Goal: Task Accomplishment & Management: Manage account settings

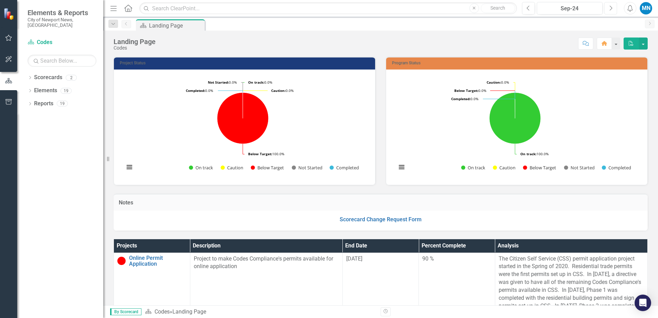
click at [612, 8] on icon "button" at bounding box center [611, 8] width 3 height 5
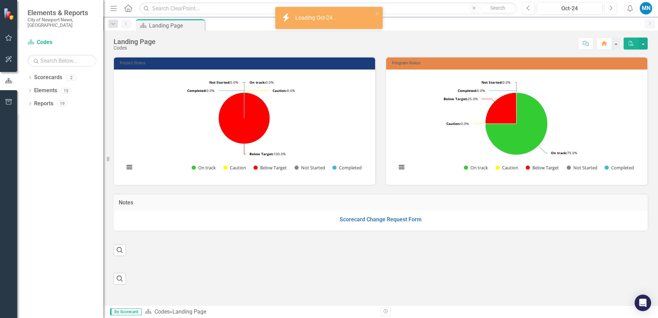
click at [610, 9] on icon "Next" at bounding box center [611, 8] width 4 height 6
click at [610, 8] on icon "Next" at bounding box center [611, 8] width 4 height 6
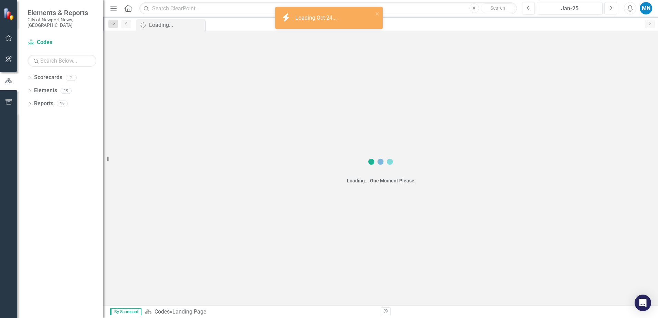
click at [610, 8] on icon "Next" at bounding box center [611, 8] width 4 height 6
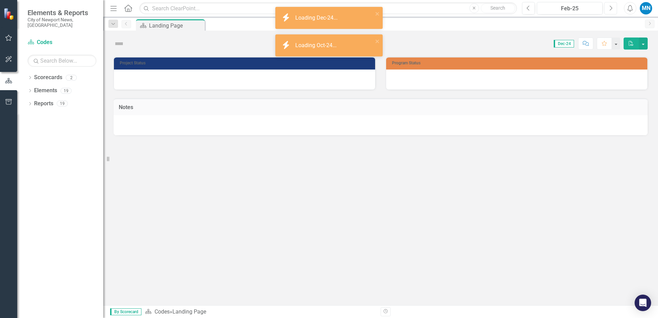
click at [610, 8] on icon "Next" at bounding box center [611, 8] width 4 height 6
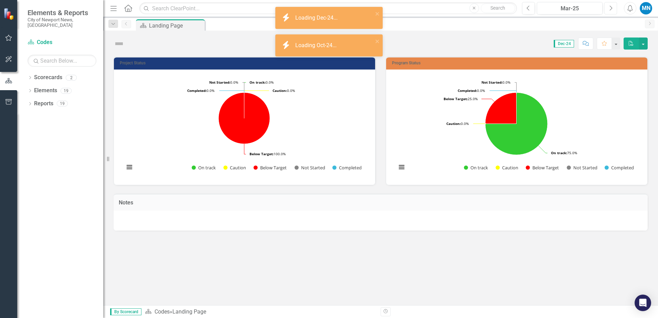
click at [610, 8] on icon "Next" at bounding box center [611, 8] width 4 height 6
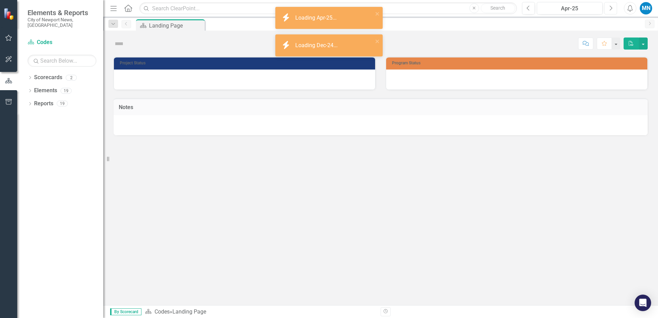
click at [610, 8] on icon "Next" at bounding box center [611, 8] width 4 height 6
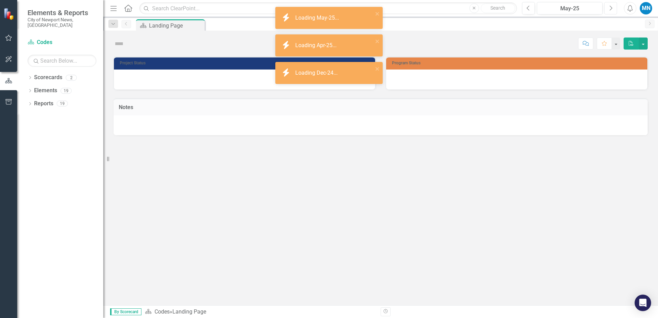
click at [610, 8] on icon "Next" at bounding box center [611, 8] width 4 height 6
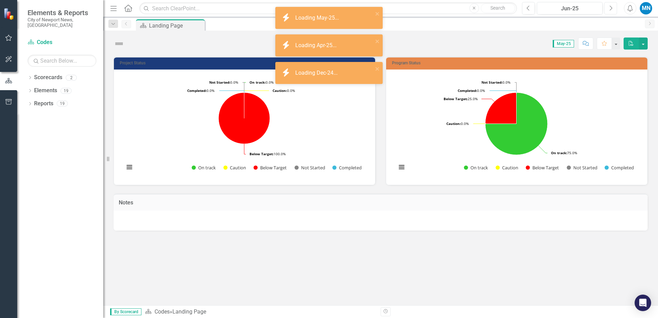
click at [610, 8] on icon "Next" at bounding box center [611, 8] width 4 height 6
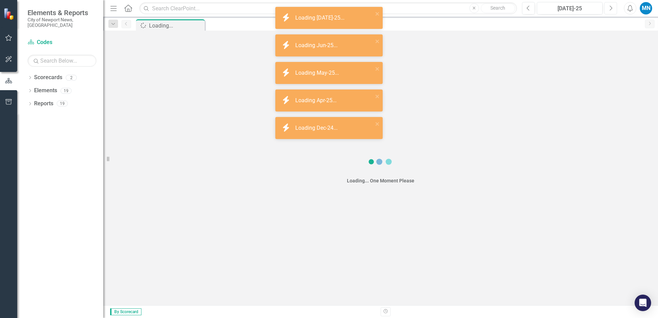
click at [610, 8] on icon "Next" at bounding box center [611, 8] width 4 height 6
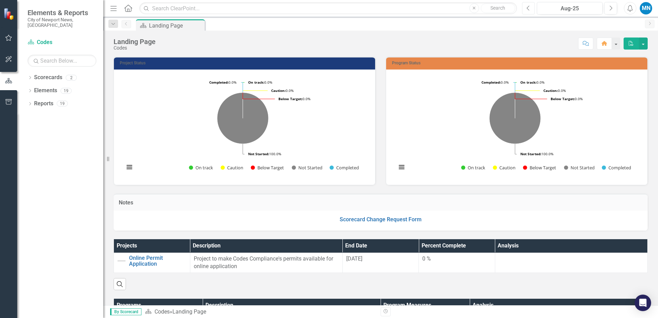
click at [528, 8] on icon "Previous" at bounding box center [528, 8] width 4 height 6
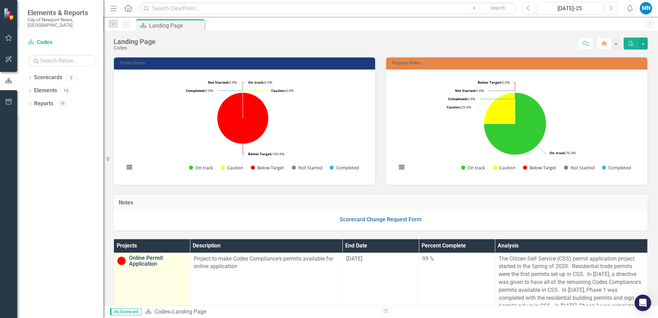
click at [151, 262] on link "Online Permit Application" at bounding box center [157, 261] width 57 height 12
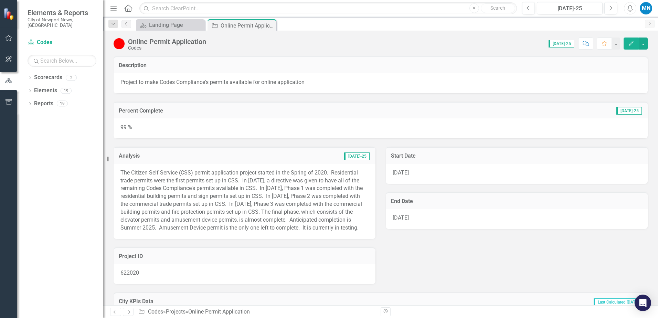
click at [175, 172] on p "The Citizen Self Service (CSS) permit application project started in the Spring…" at bounding box center [244, 200] width 248 height 63
click at [249, 184] on p "The Citizen Self Service (CSS) permit application project started in the Spring…" at bounding box center [244, 200] width 248 height 63
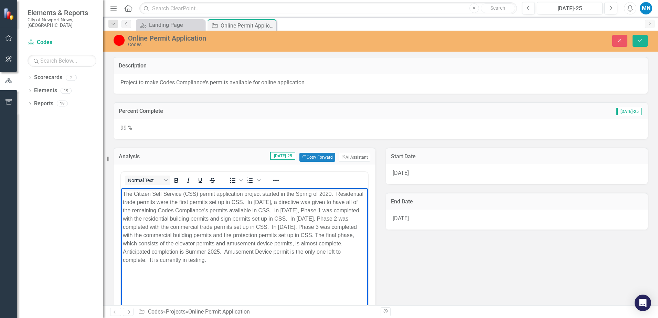
drag, startPoint x: 123, startPoint y: 190, endPoint x: 291, endPoint y: 264, distance: 183.2
click at [291, 264] on p "The Citizen Self Service (CSS) permit application project started in the Spring…" at bounding box center [244, 227] width 243 height 74
copy p "The Citizen Self Service (CSS) permit application project started in the Spring…"
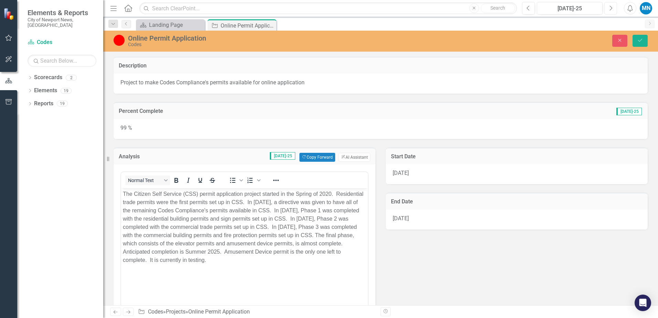
click at [611, 9] on icon "Next" at bounding box center [611, 8] width 4 height 6
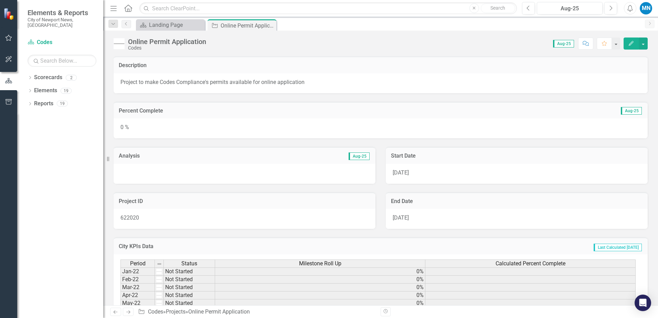
click at [193, 174] on div at bounding box center [245, 174] width 262 height 20
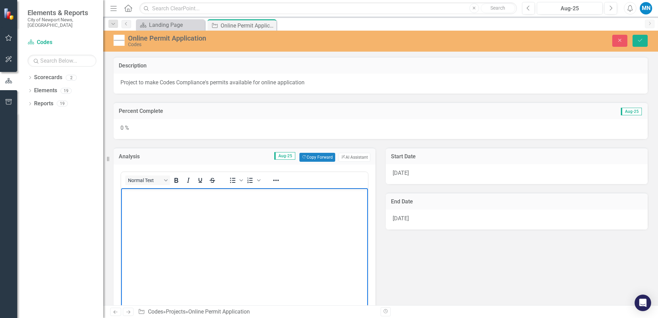
click at [228, 219] on body "Rich Text Area. Press ALT-0 for help." at bounding box center [244, 239] width 247 height 103
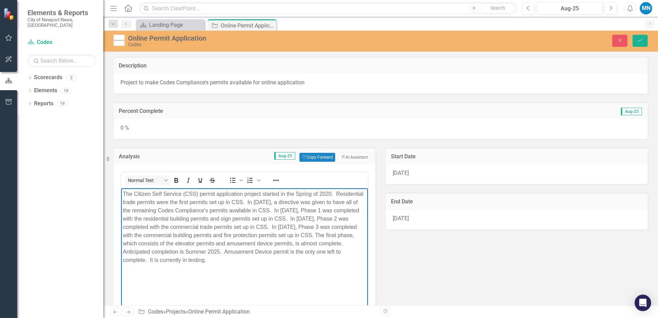
click at [123, 250] on p "The Citizen Self Service (CSS) permit application project started in the Spring…" at bounding box center [244, 227] width 243 height 74
click at [144, 252] on p "The Citizen Self Service (CSS) permit application project started in the Spring…" at bounding box center [244, 227] width 243 height 74
click at [153, 250] on p "The Citizen Self Service (CSS) permit application project started in the Spring…" at bounding box center [244, 227] width 243 height 74
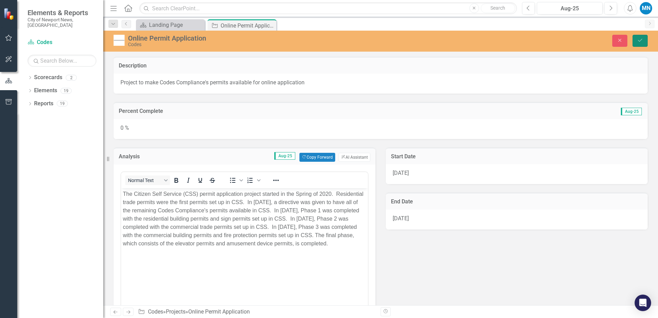
click at [642, 40] on icon "Save" at bounding box center [640, 40] width 6 height 5
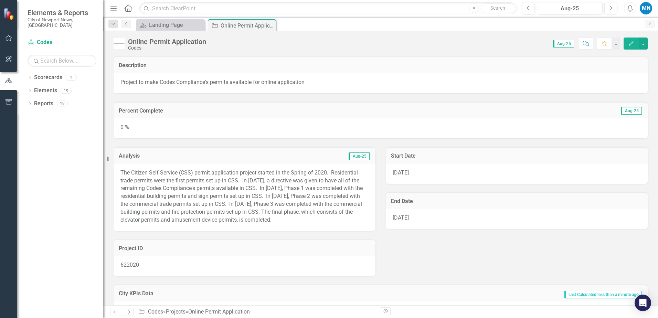
click at [201, 124] on div "0 %" at bounding box center [381, 128] width 534 height 20
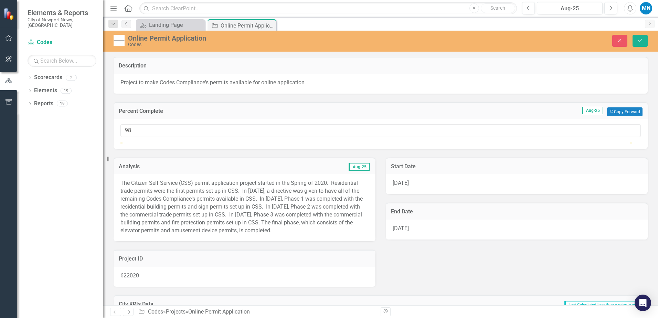
type input "100"
drag, startPoint x: 124, startPoint y: 150, endPoint x: 653, endPoint y: 152, distance: 529.5
click at [653, 152] on div "Description Project to make Codes Compliance's permits available for online app…" at bounding box center [380, 181] width 555 height 248
click at [640, 38] on icon "Save" at bounding box center [640, 40] width 6 height 5
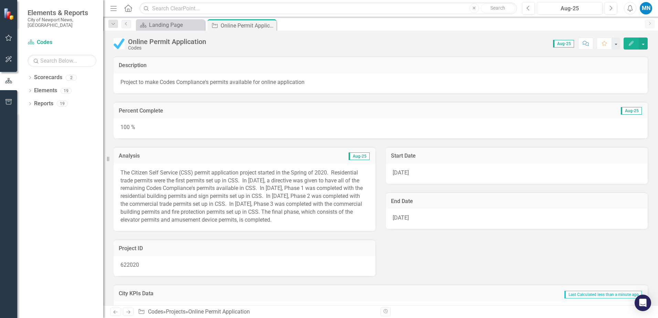
click at [0, 0] on icon "Close" at bounding box center [0, 0] width 0 height 0
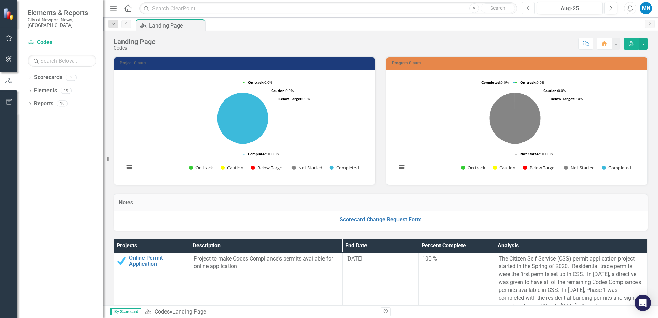
click at [528, 7] on icon "Previous" at bounding box center [528, 8] width 4 height 6
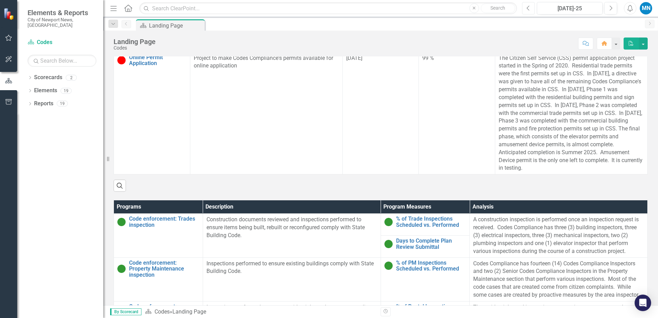
scroll to position [241, 0]
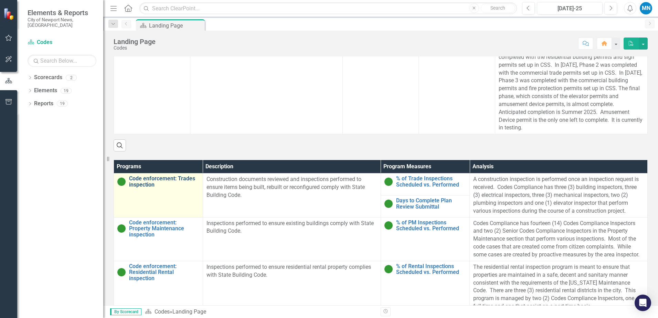
click at [150, 183] on link "Code enforcement: Trades inspection" at bounding box center [164, 181] width 70 height 12
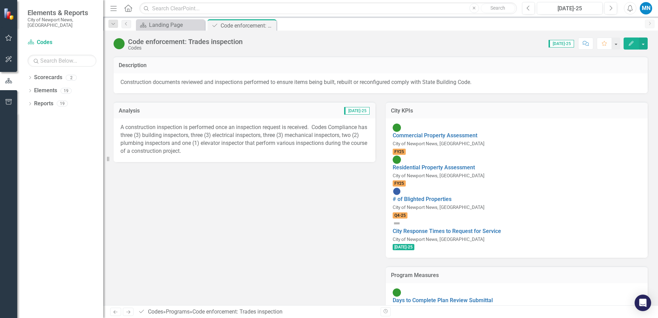
click at [172, 133] on p "A construction inspection is performed once an inspection request is received. …" at bounding box center [244, 139] width 248 height 31
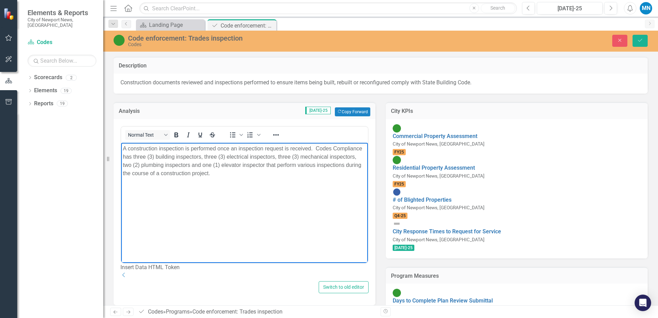
drag, startPoint x: 122, startPoint y: 147, endPoint x: 252, endPoint y: 179, distance: 133.3
click at [252, 179] on body "A construction inspection is performed once an inspection request is received. …" at bounding box center [244, 194] width 247 height 103
copy p "A construction inspection is performed once an inspection request is received. …"
click at [610, 8] on icon "Next" at bounding box center [611, 8] width 4 height 6
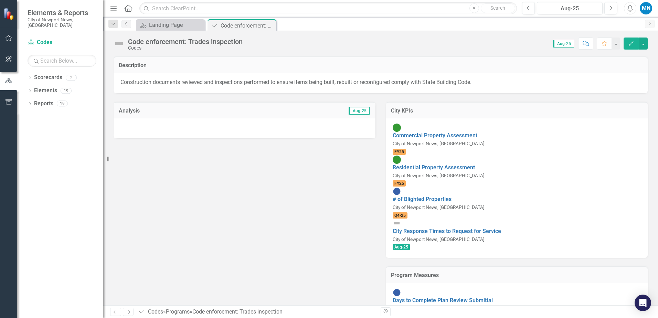
click at [201, 128] on div at bounding box center [245, 128] width 262 height 20
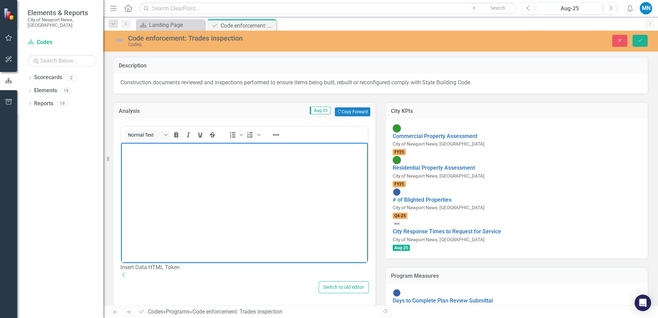
click at [186, 163] on body "Rich Text Area. Press ALT-0 for help." at bounding box center [244, 194] width 247 height 103
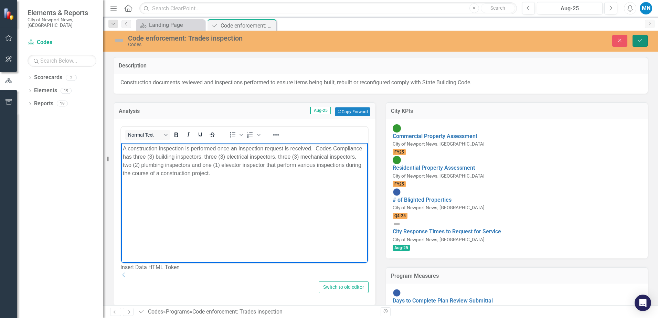
click at [640, 42] on icon "Save" at bounding box center [640, 40] width 6 height 5
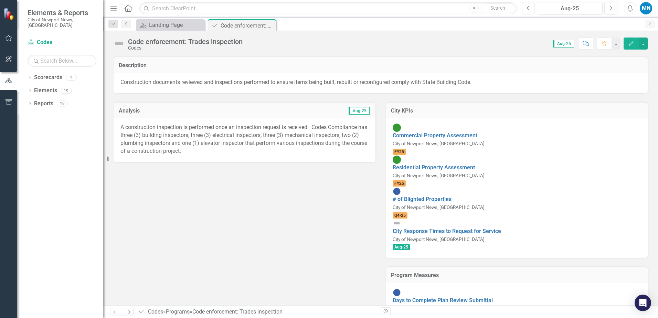
click at [527, 8] on icon "button" at bounding box center [527, 8] width 3 height 5
click at [269, 24] on icon "Close" at bounding box center [269, 26] width 7 height 6
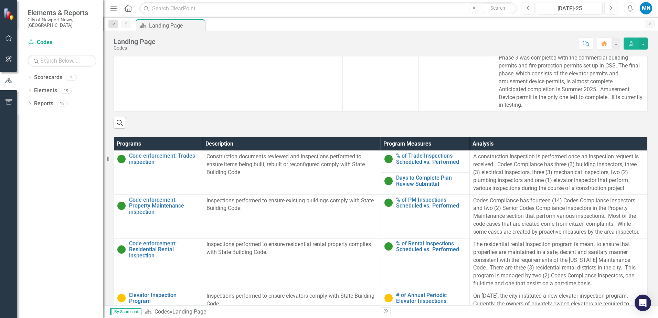
scroll to position [275, 0]
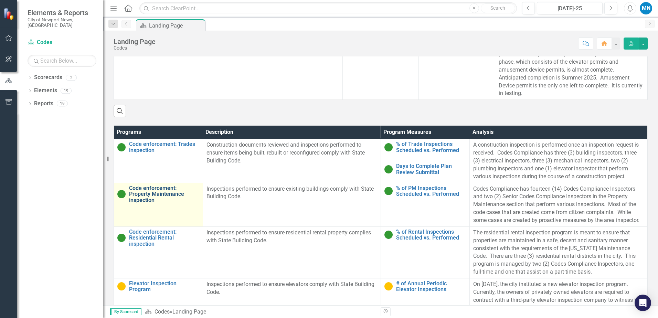
click at [146, 193] on link "Code enforcement: Property Maintenance inspection" at bounding box center [164, 194] width 70 height 18
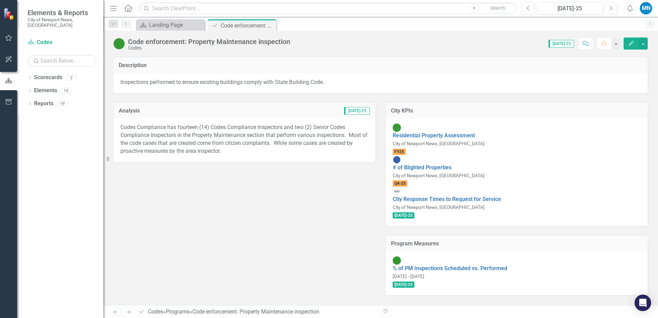
click at [171, 132] on p "Codes Compliance has fourteen (14) Codes Compliance Inspectors and two (2) Seni…" at bounding box center [244, 139] width 248 height 31
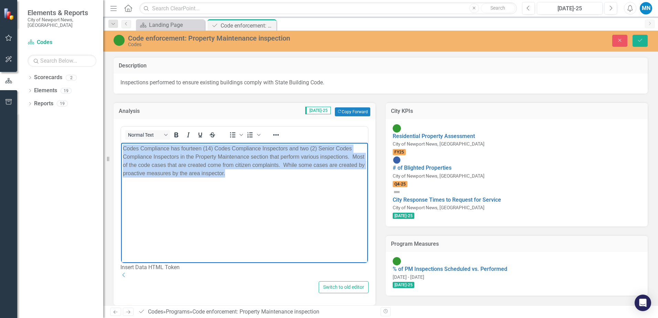
drag, startPoint x: 121, startPoint y: 144, endPoint x: 287, endPoint y: 181, distance: 169.5
click at [287, 181] on body "Codes Compliance has fourteen (14) Codes Compliance Inspectors and two (2) Seni…" at bounding box center [244, 194] width 247 height 103
copy p "Codes Compliance has fourteen (14) Codes Compliance Inspectors and two (2) Seni…"
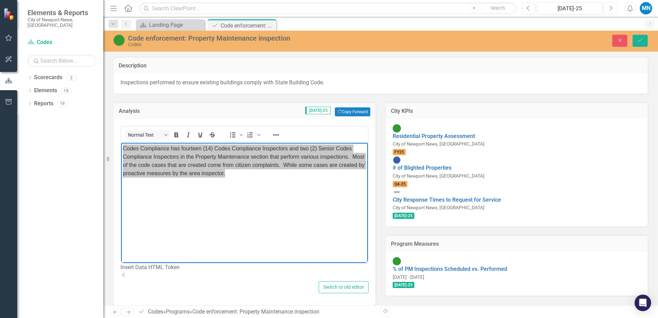
click at [611, 10] on icon "Next" at bounding box center [611, 8] width 4 height 6
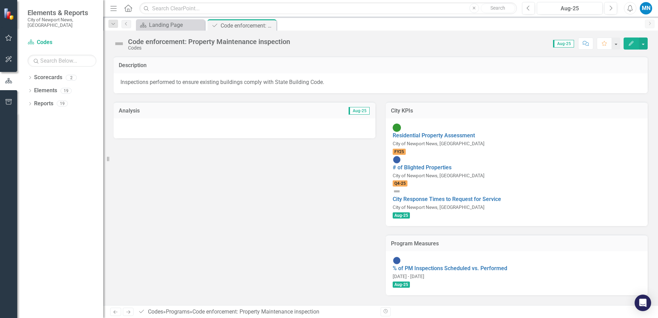
click at [167, 126] on div at bounding box center [245, 128] width 262 height 20
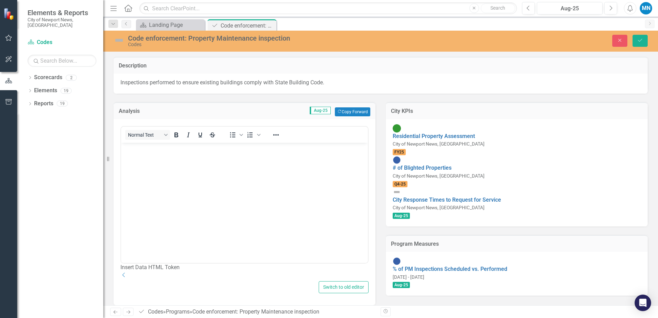
click at [152, 157] on body "Rich Text Area. Press ALT-0 for help." at bounding box center [244, 194] width 247 height 103
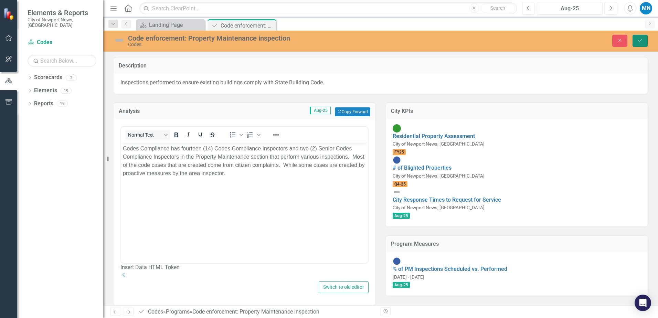
click at [641, 40] on icon "submit" at bounding box center [640, 40] width 4 height 3
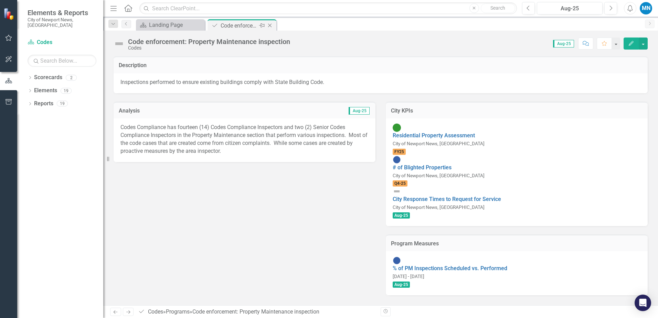
click at [270, 25] on icon "Close" at bounding box center [269, 26] width 7 height 6
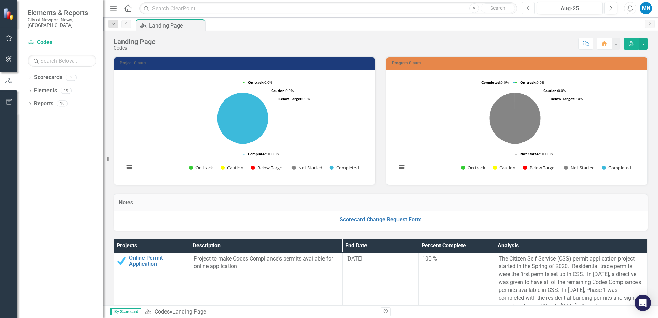
click at [529, 8] on icon "Previous" at bounding box center [528, 8] width 4 height 6
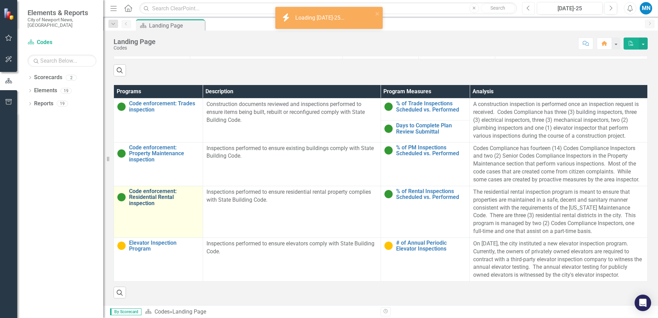
scroll to position [325, 0]
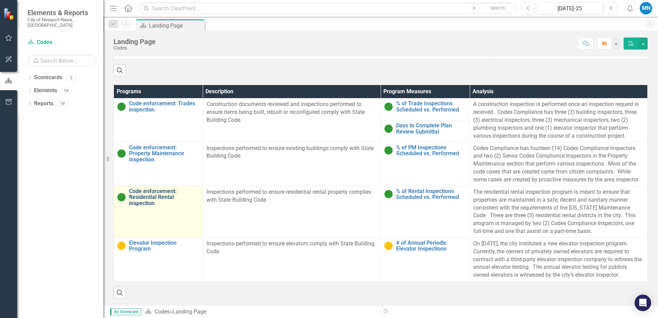
click at [154, 191] on link "Code enforcement: Residential Rental inspection" at bounding box center [164, 197] width 70 height 18
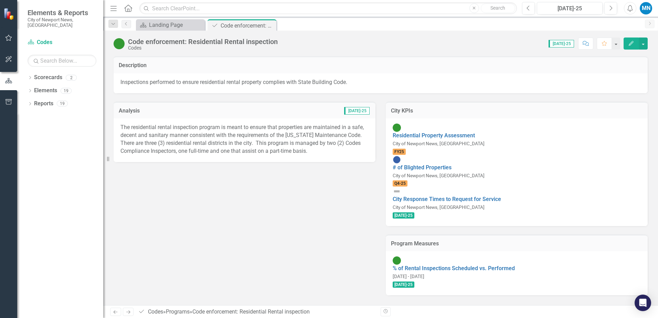
click at [171, 137] on p "The residential rental inspection program is meant to ensure that properties ar…" at bounding box center [244, 139] width 248 height 31
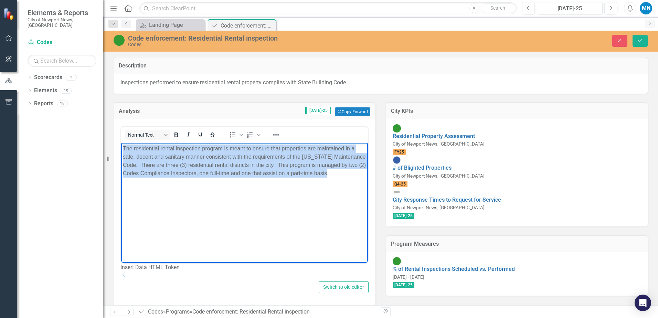
drag, startPoint x: 122, startPoint y: 145, endPoint x: 351, endPoint y: 187, distance: 232.6
click at [356, 187] on body "The residential rental inspection program is meant to ensure that properties ar…" at bounding box center [244, 194] width 247 height 103
copy p "The residential rental inspection program is meant to ensure that properties ar…"
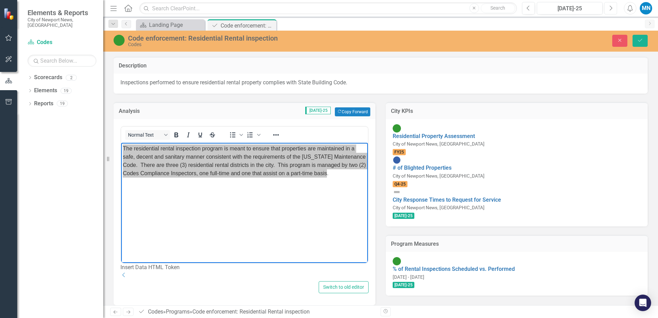
click at [611, 9] on icon "Next" at bounding box center [611, 8] width 4 height 6
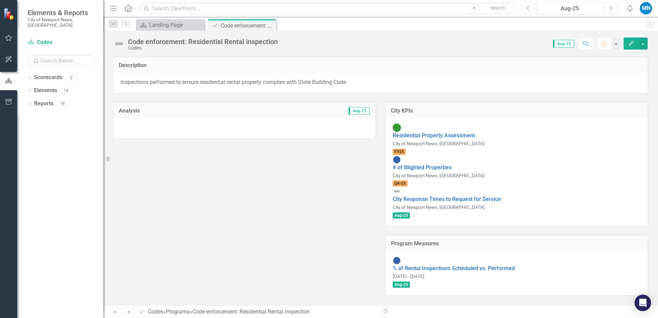
click at [206, 130] on div at bounding box center [245, 128] width 262 height 20
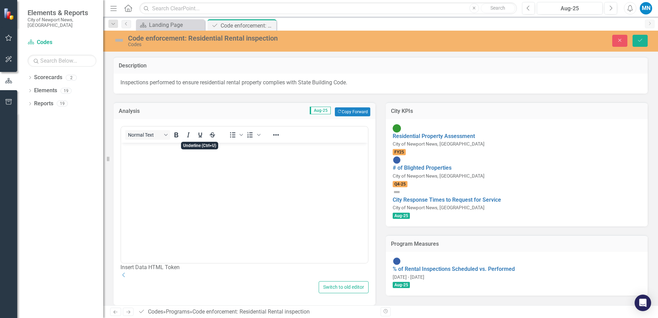
click at [200, 150] on p "Rich Text Area. Press ALT-0 for help." at bounding box center [244, 149] width 243 height 8
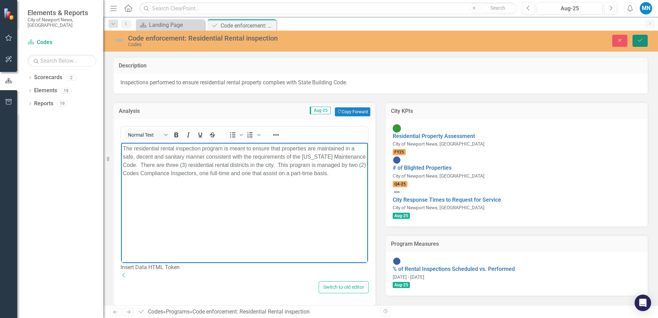
click at [641, 39] on icon "Save" at bounding box center [640, 40] width 6 height 5
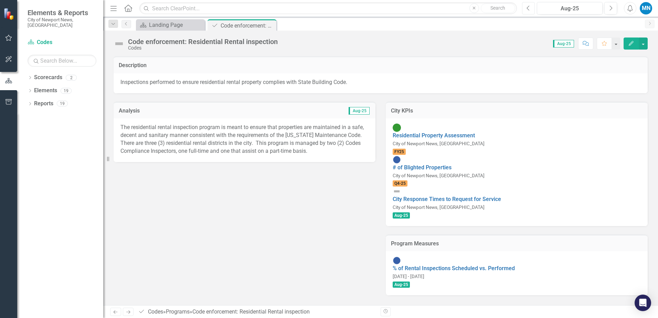
click at [528, 8] on icon "Previous" at bounding box center [528, 8] width 4 height 6
click at [270, 25] on icon "Close" at bounding box center [269, 26] width 7 height 6
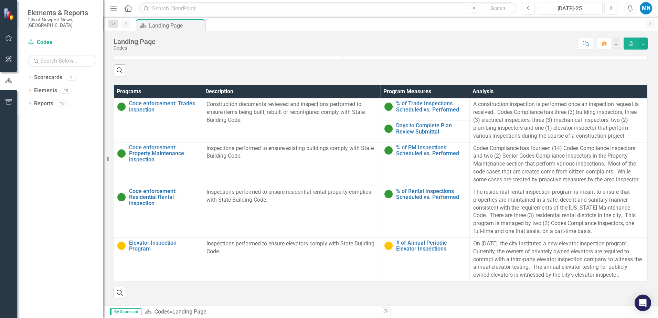
scroll to position [325, 0]
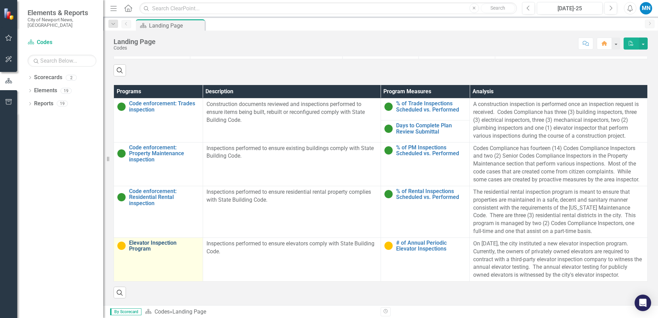
click at [156, 240] on link "Elevator Inspection Program" at bounding box center [164, 246] width 70 height 12
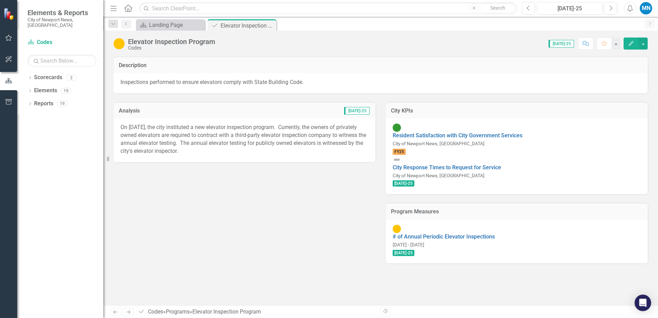
click at [196, 139] on p "On [DATE], the city instituted a new elevator inspection program. Currently, th…" at bounding box center [244, 139] width 248 height 31
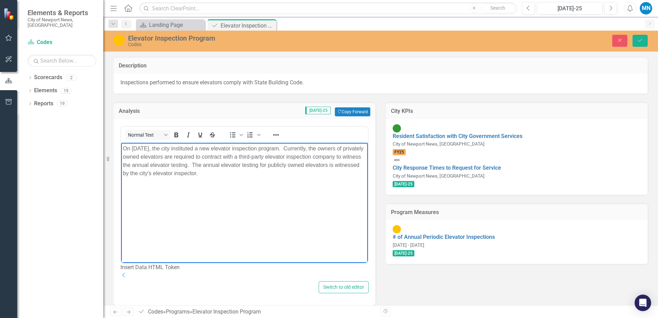
drag, startPoint x: 121, startPoint y: 146, endPoint x: 229, endPoint y: 175, distance: 112.0
click at [241, 179] on body "On [DATE], the city instituted a new elevator inspection program. Currently, th…" at bounding box center [244, 194] width 247 height 103
copy p "On [DATE], the city instituted a new elevator inspection program. Currently, th…"
click at [611, 6] on icon "Next" at bounding box center [611, 8] width 4 height 6
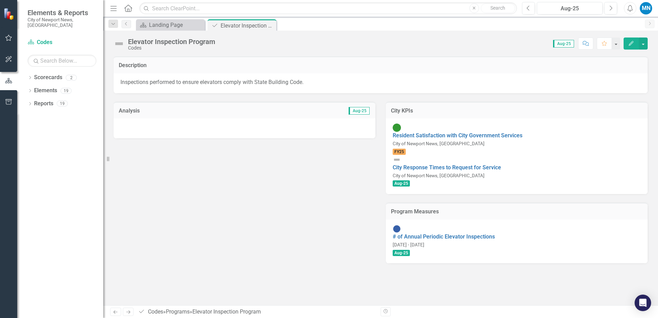
click at [192, 130] on div at bounding box center [245, 128] width 262 height 20
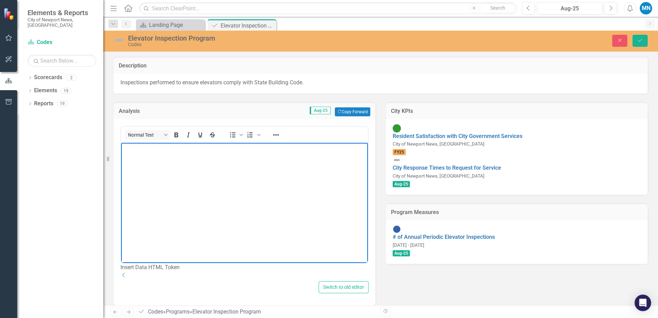
click at [192, 155] on body "Rich Text Area. Press ALT-0 for help." at bounding box center [244, 194] width 247 height 103
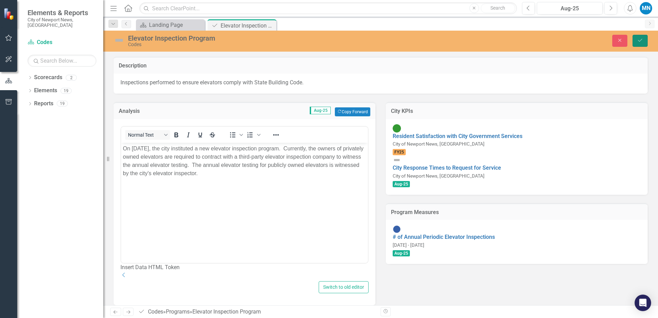
click at [642, 40] on icon "Save" at bounding box center [640, 40] width 6 height 5
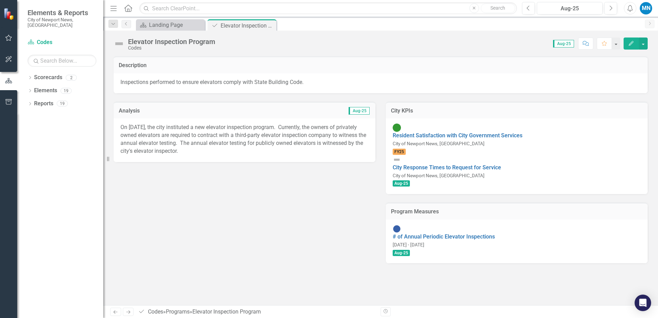
click at [0, 0] on icon "Close" at bounding box center [0, 0] width 0 height 0
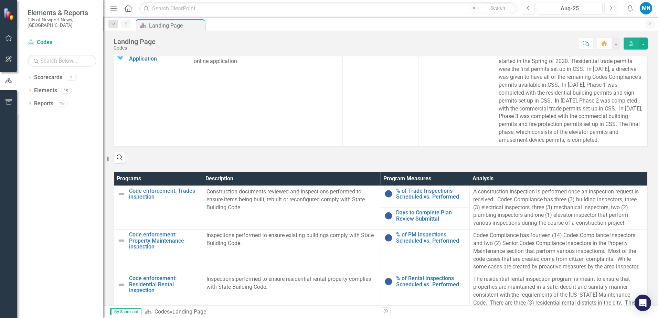
scroll to position [206, 0]
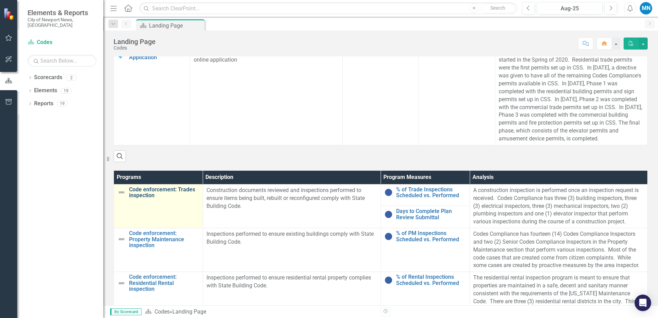
click at [150, 199] on link "Code enforcement: Trades inspection" at bounding box center [164, 192] width 70 height 12
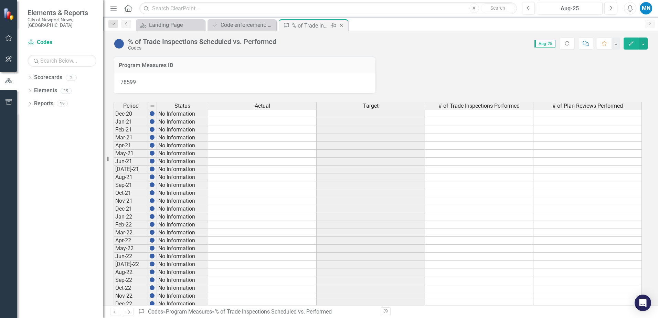
click at [342, 25] on icon "Close" at bounding box center [341, 26] width 7 height 6
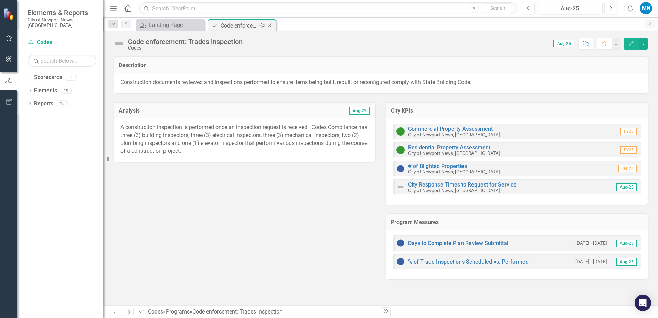
click at [271, 24] on icon "Close" at bounding box center [269, 26] width 7 height 6
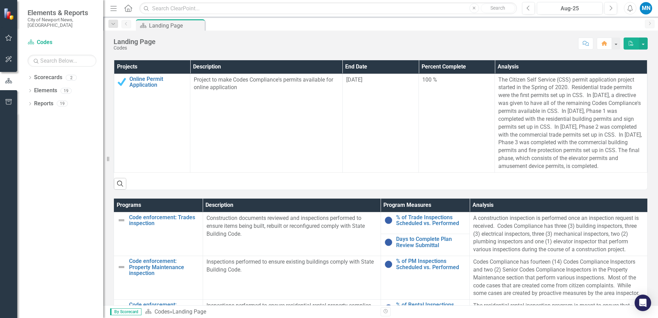
scroll to position [206, 0]
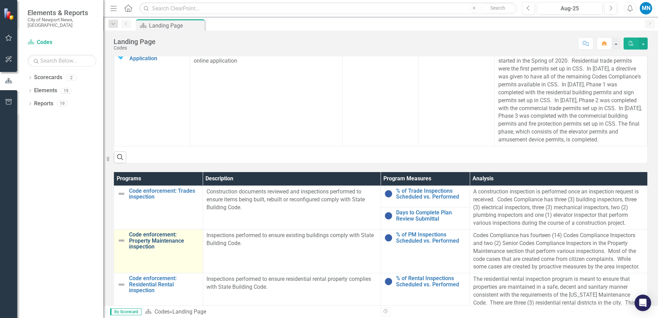
click at [153, 245] on link "Code enforcement: Property Maintenance inspection" at bounding box center [164, 241] width 70 height 18
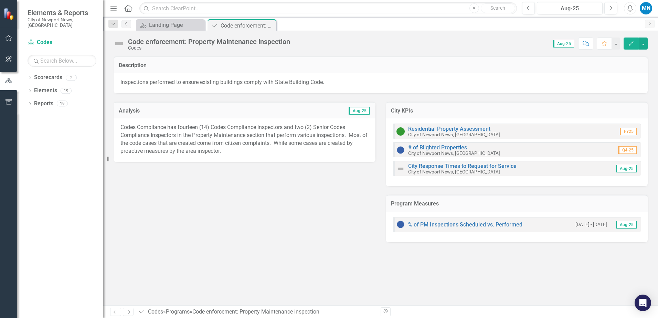
click at [400, 225] on img at bounding box center [400, 224] width 8 height 8
click at [430, 224] on link "% of PM Inspections Scheduled vs. Performed" at bounding box center [465, 224] width 114 height 7
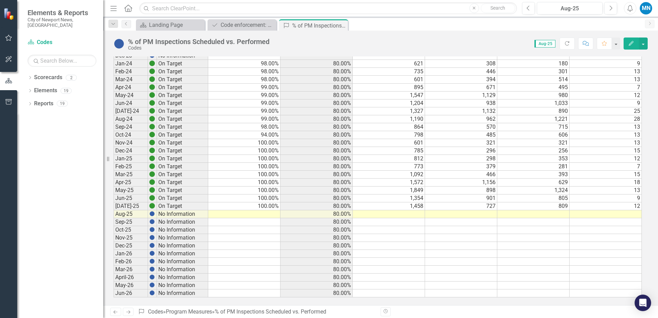
scroll to position [351, 0]
click at [262, 213] on td at bounding box center [244, 212] width 72 height 8
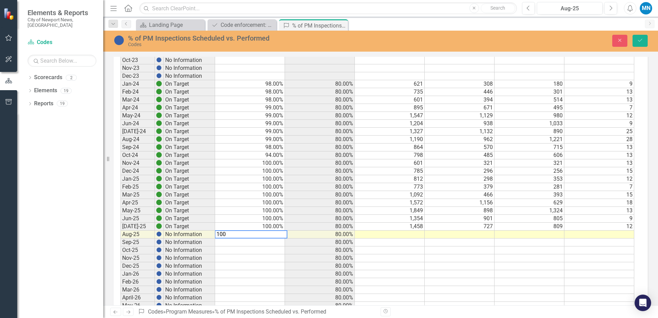
type textarea "100"
click at [269, 243] on td at bounding box center [250, 242] width 70 height 8
click at [641, 37] on button "Save" at bounding box center [639, 41] width 15 height 12
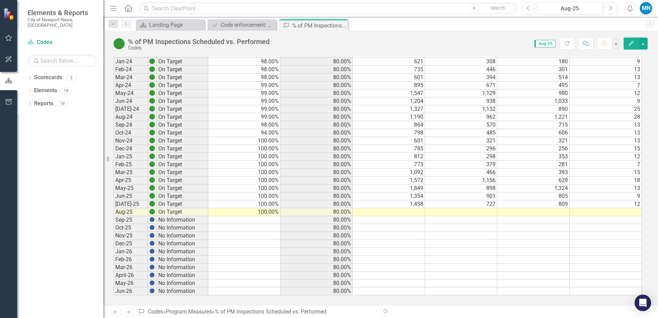
click at [401, 211] on td at bounding box center [389, 212] width 72 height 8
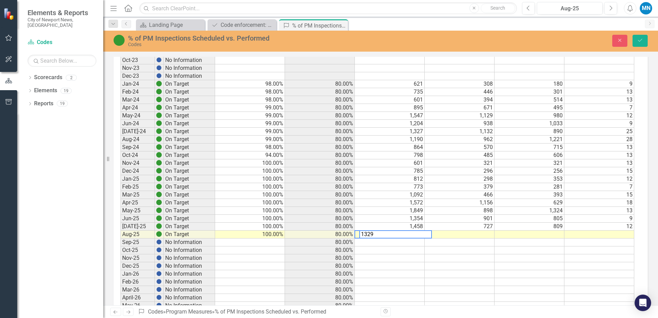
type textarea "1329"
click at [483, 233] on td at bounding box center [460, 235] width 70 height 8
type textarea "869"
click at [539, 234] on td at bounding box center [529, 235] width 70 height 8
type textarea "820"
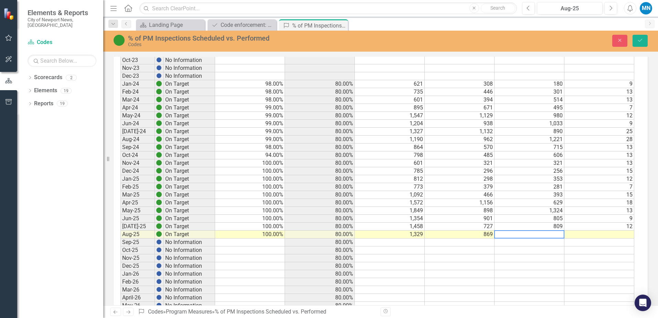
click at [616, 231] on td at bounding box center [599, 235] width 70 height 8
type textarea "12"
click at [602, 244] on td at bounding box center [599, 242] width 70 height 8
click at [640, 40] on icon "Save" at bounding box center [640, 40] width 6 height 5
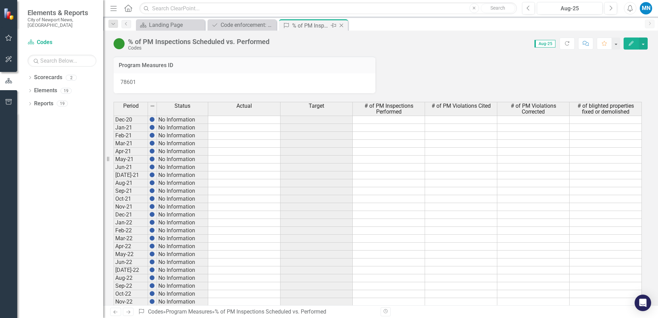
click at [342, 24] on icon "Close" at bounding box center [341, 26] width 7 height 6
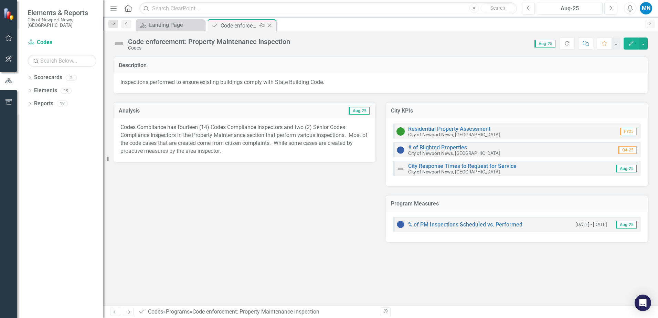
click at [270, 24] on icon "Close" at bounding box center [269, 26] width 7 height 6
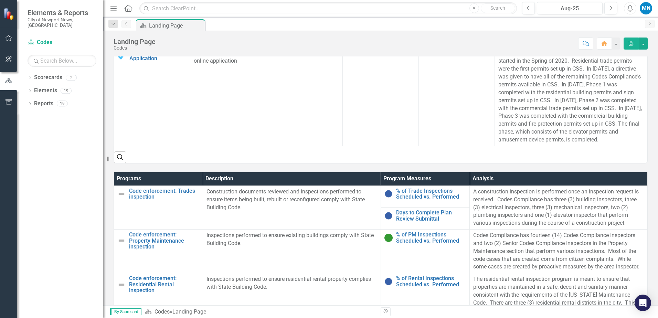
scroll to position [241, 0]
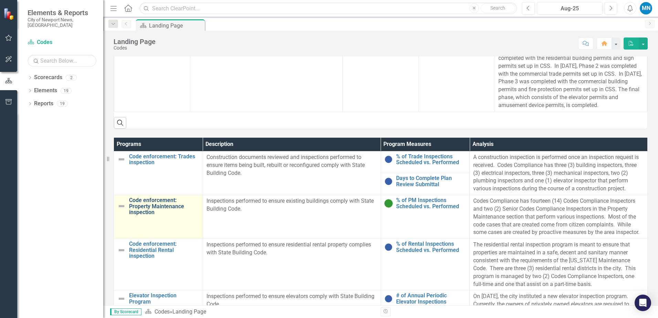
click at [145, 213] on link "Code enforcement: Property Maintenance inspection" at bounding box center [164, 206] width 70 height 18
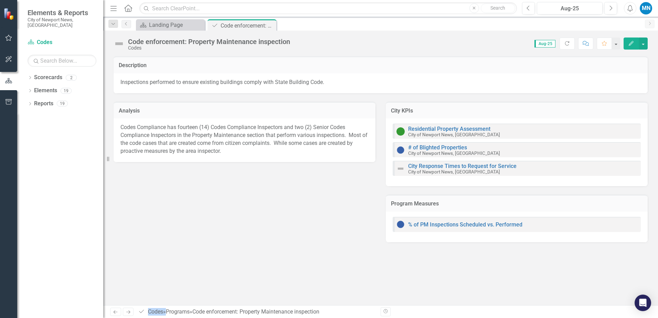
click at [145, 213] on div "Analysis Codes Compliance has fourteen (14) Codes Compliance Inspectors and two…" at bounding box center [380, 167] width 544 height 149
click at [121, 44] on img at bounding box center [119, 43] width 11 height 11
click at [120, 43] on img at bounding box center [119, 43] width 11 height 11
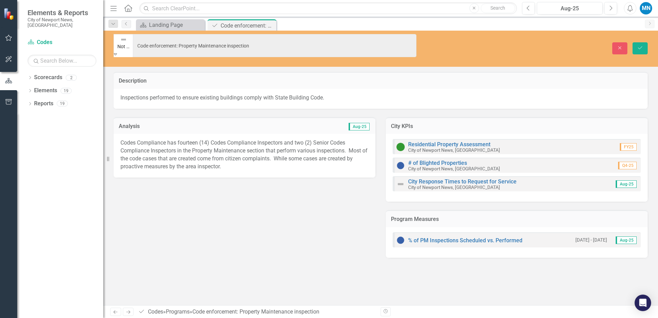
drag, startPoint x: 120, startPoint y: 43, endPoint x: 119, endPoint y: 39, distance: 3.9
click at [120, 39] on img at bounding box center [123, 39] width 7 height 7
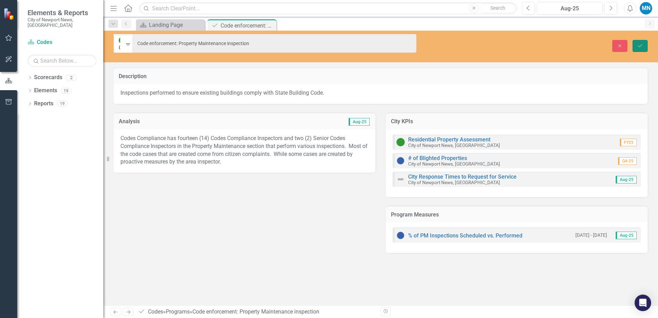
click at [644, 40] on button "Save" at bounding box center [639, 46] width 15 height 12
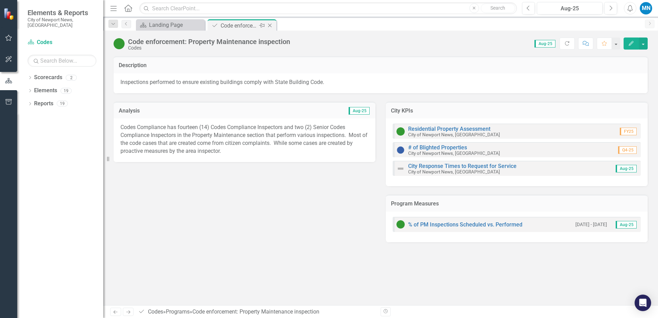
click at [270, 25] on icon at bounding box center [270, 26] width 4 height 4
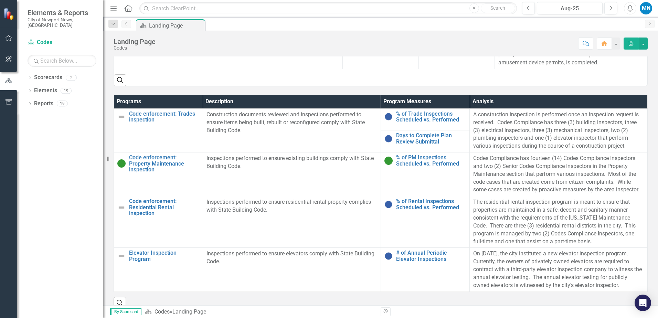
scroll to position [310, 0]
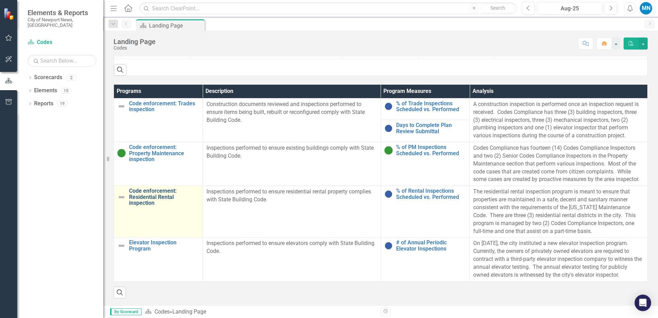
click at [149, 188] on link "Code enforcement: Residential Rental inspection" at bounding box center [164, 197] width 70 height 18
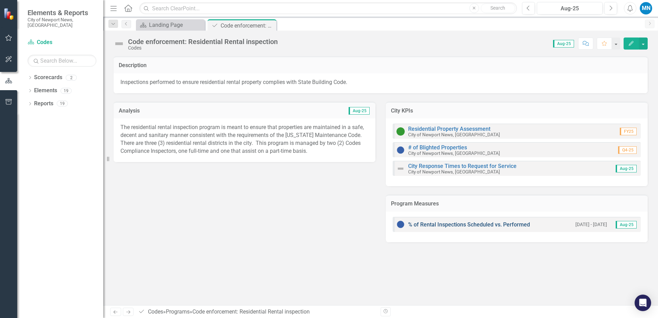
click at [438, 223] on link "% of Rental Inspections Scheduled vs. Performed" at bounding box center [469, 224] width 122 height 7
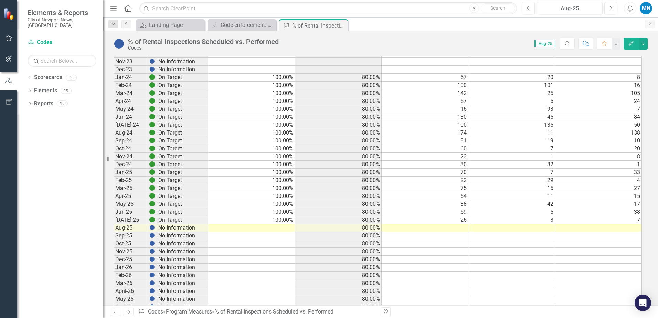
scroll to position [344, 0]
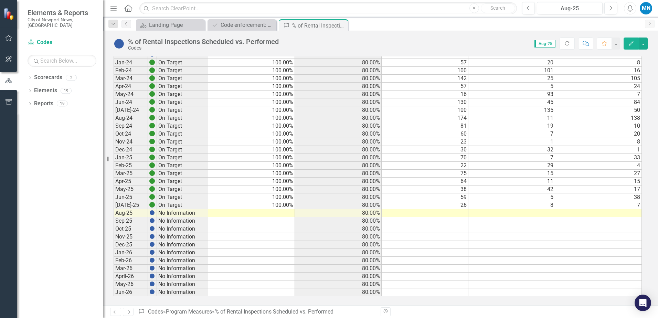
click at [278, 214] on td at bounding box center [251, 213] width 87 height 8
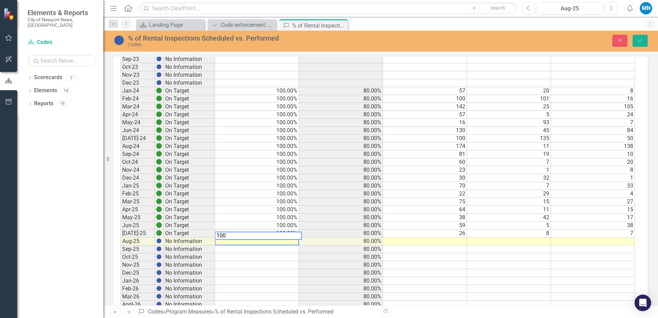
type textarea "100"
click at [284, 270] on td at bounding box center [257, 273] width 84 height 8
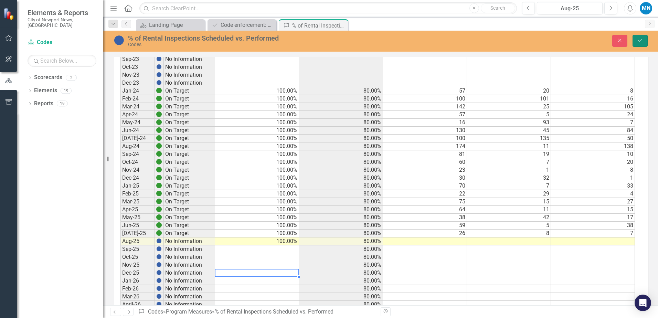
click at [640, 41] on icon "submit" at bounding box center [640, 40] width 4 height 3
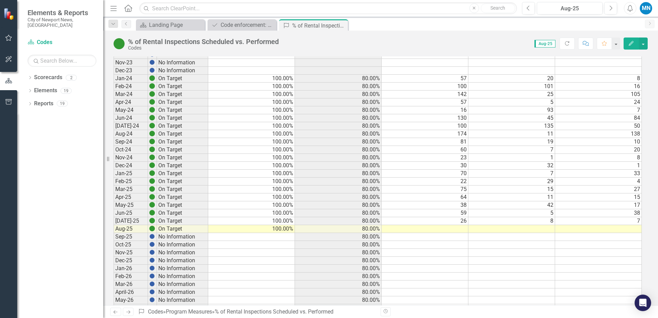
scroll to position [345, 0]
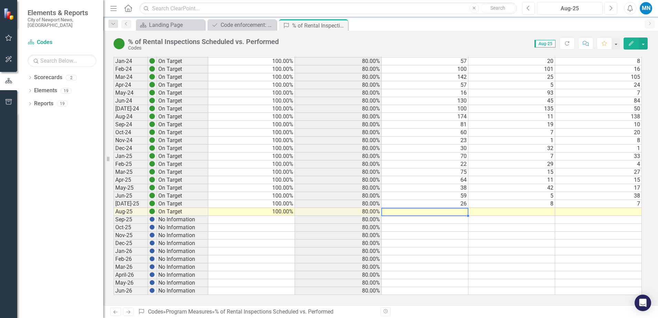
click at [455, 212] on td at bounding box center [425, 212] width 87 height 8
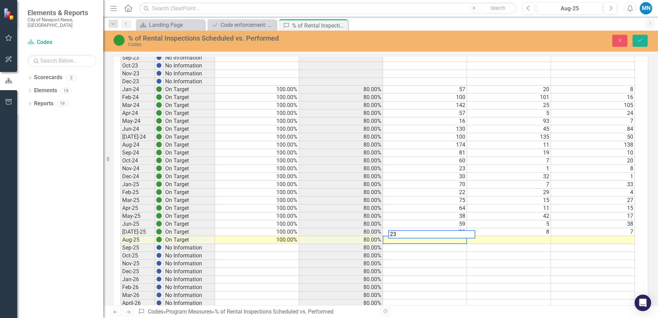
type textarea "23"
click at [540, 240] on td at bounding box center [509, 240] width 84 height 8
type textarea "6"
click at [620, 241] on td at bounding box center [593, 240] width 84 height 8
type textarea "7"
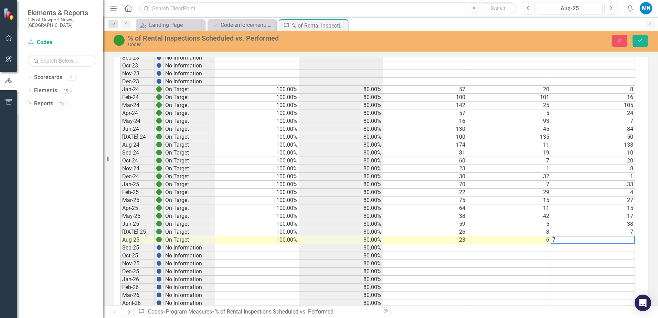
click at [612, 263] on td at bounding box center [593, 264] width 84 height 8
click at [642, 39] on icon "Save" at bounding box center [640, 40] width 6 height 5
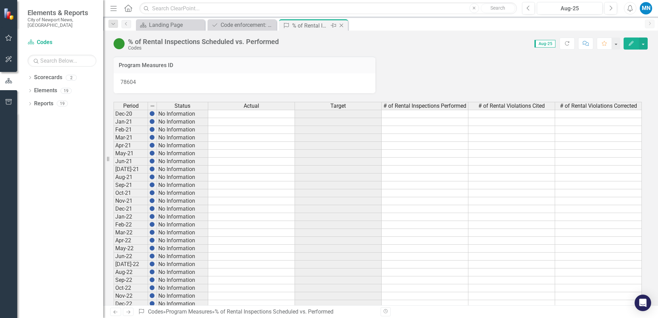
click at [342, 24] on icon "Close" at bounding box center [341, 26] width 7 height 6
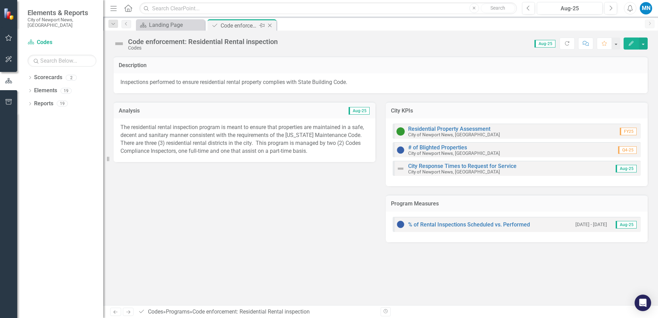
click at [270, 24] on icon "Close" at bounding box center [269, 26] width 7 height 6
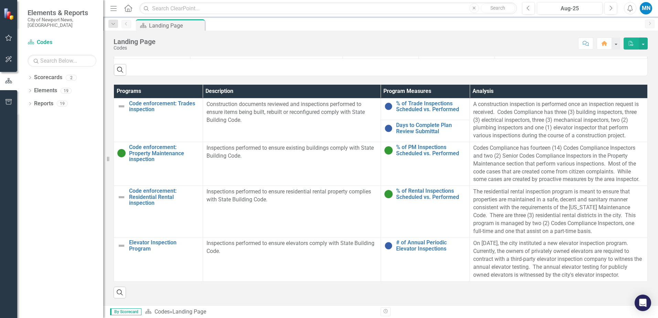
scroll to position [310, 0]
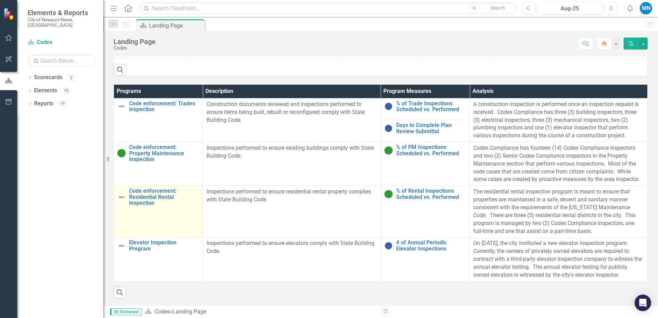
click at [120, 193] on img at bounding box center [121, 197] width 8 height 8
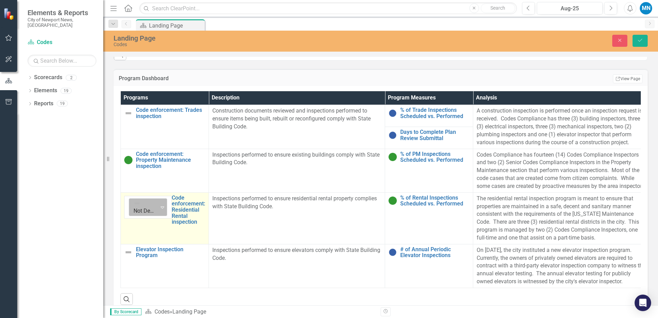
click at [161, 210] on icon "Expand" at bounding box center [162, 207] width 3 height 6
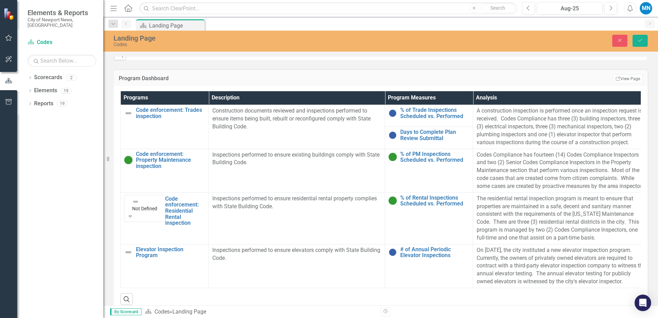
click at [639, 38] on button "Save" at bounding box center [639, 41] width 15 height 12
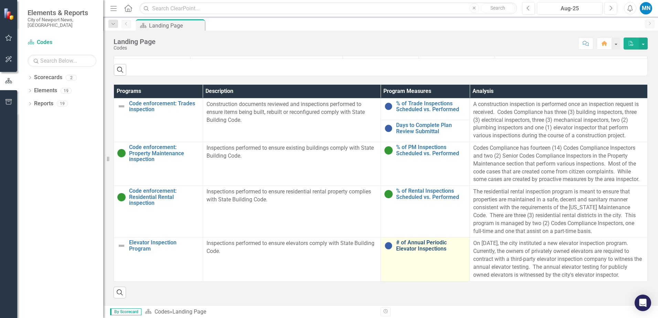
click at [414, 239] on link "# of Annual Periodic Elevator Inspections" at bounding box center [431, 245] width 70 height 12
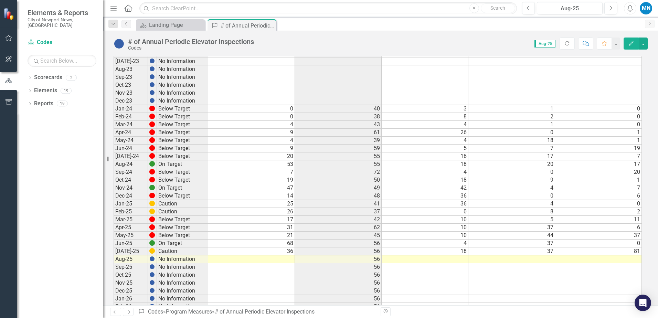
scroll to position [344, 0]
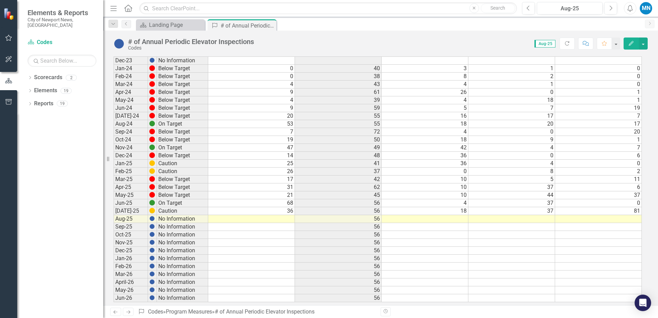
click at [273, 217] on td at bounding box center [251, 219] width 87 height 8
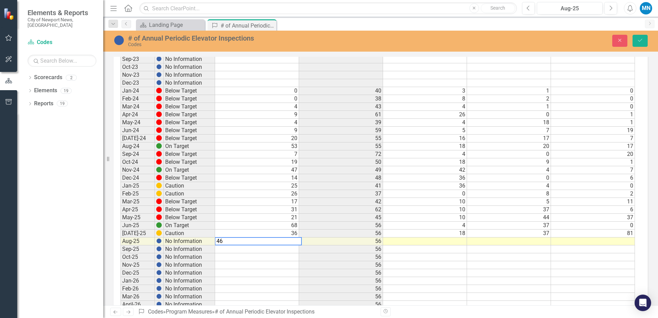
type textarea "46"
click at [442, 242] on td at bounding box center [425, 241] width 84 height 8
click at [641, 39] on icon "Save" at bounding box center [640, 40] width 6 height 5
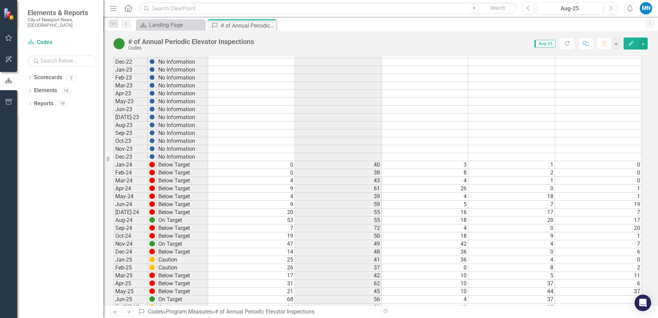
scroll to position [351, 0]
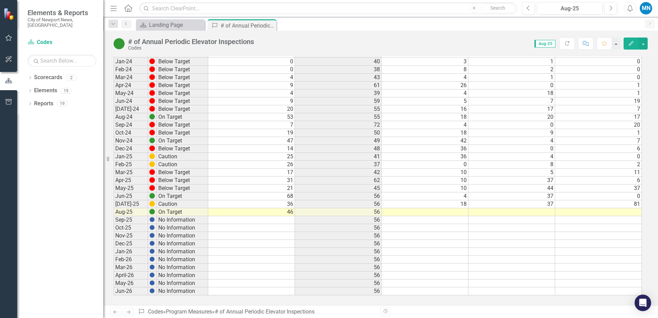
click at [452, 212] on td at bounding box center [425, 212] width 87 height 8
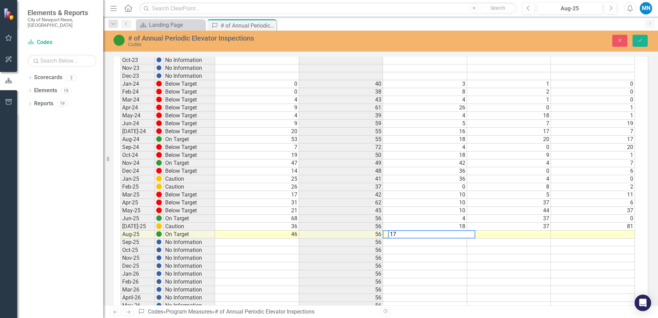
type textarea "17"
click at [524, 232] on td at bounding box center [509, 235] width 84 height 8
type textarea "15"
click at [621, 232] on td at bounding box center [593, 235] width 84 height 8
type textarea "37"
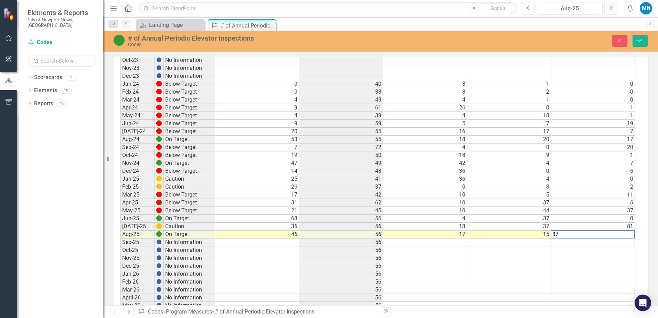
click at [627, 250] on td at bounding box center [593, 250] width 84 height 8
click at [640, 38] on button "Save" at bounding box center [639, 41] width 15 height 12
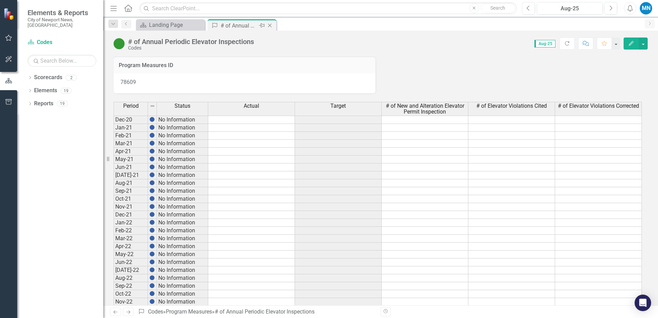
click at [270, 25] on icon at bounding box center [270, 26] width 4 height 4
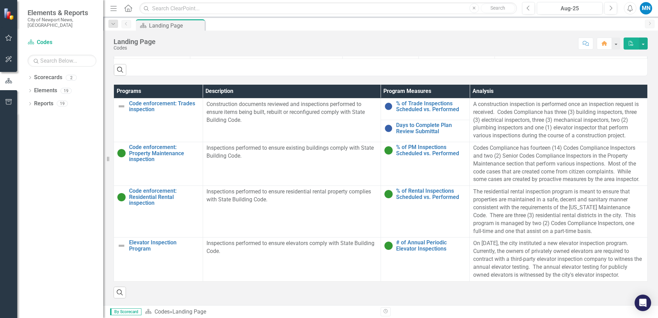
scroll to position [310, 0]
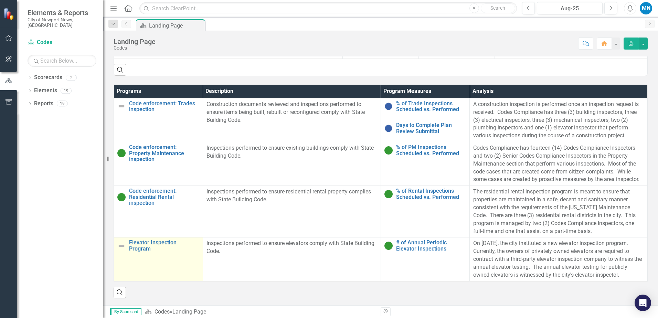
click at [124, 242] on img at bounding box center [121, 246] width 8 height 8
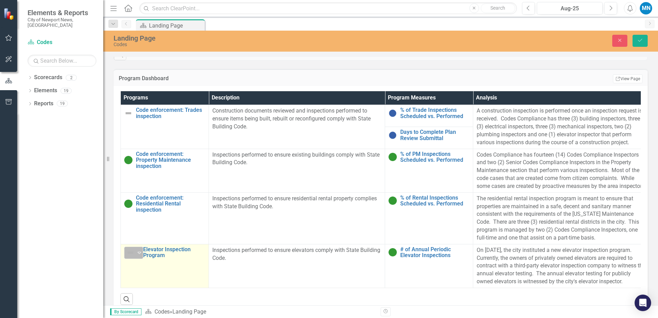
click at [141, 255] on icon "Expand" at bounding box center [139, 253] width 7 height 6
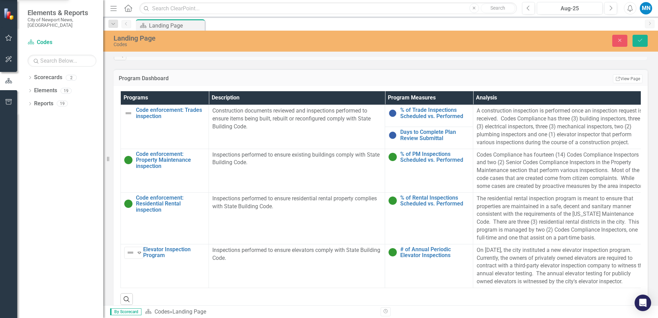
click at [641, 39] on icon "Save" at bounding box center [640, 40] width 6 height 5
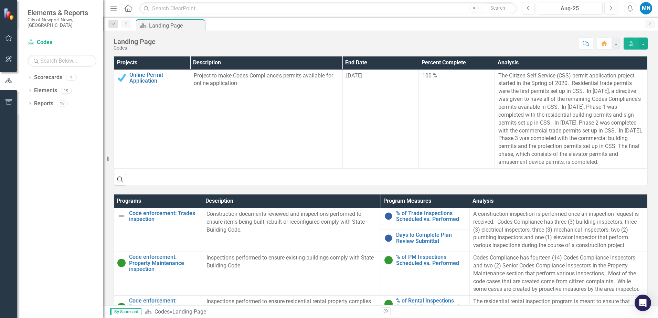
scroll to position [172, 0]
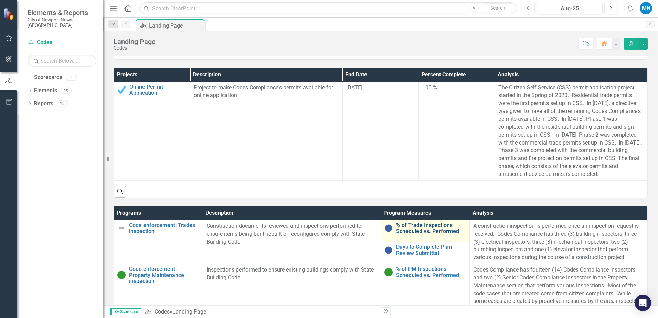
click at [407, 233] on link "% of Trade Inspections Scheduled vs. Performed" at bounding box center [431, 228] width 70 height 12
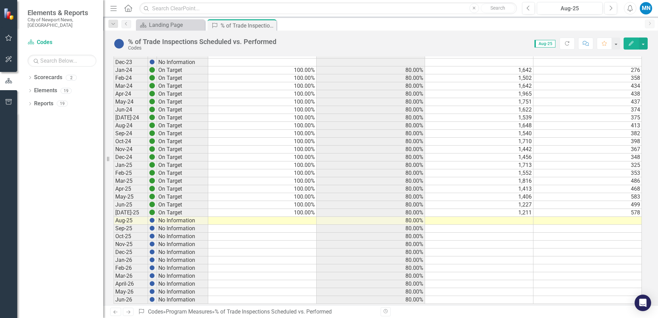
scroll to position [345, 0]
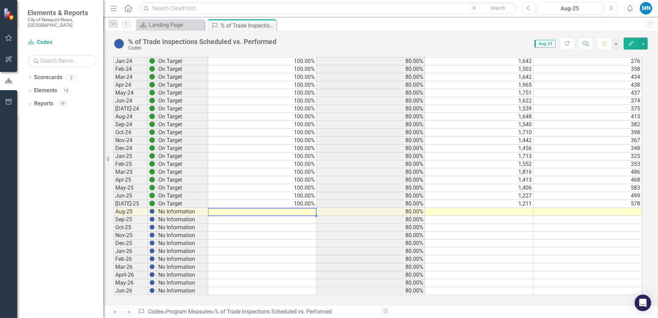
click at [297, 210] on td at bounding box center [262, 212] width 108 height 8
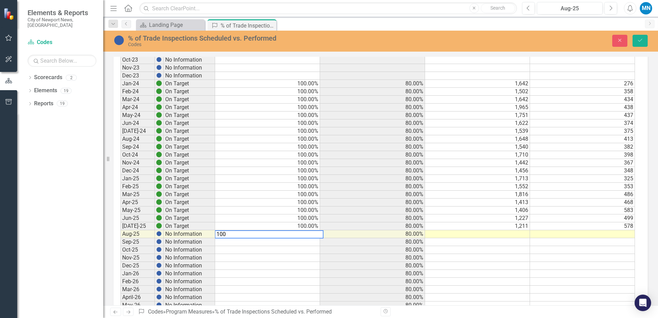
type textarea "100"
click at [489, 234] on td at bounding box center [477, 234] width 105 height 8
click at [640, 39] on icon "Save" at bounding box center [640, 40] width 6 height 5
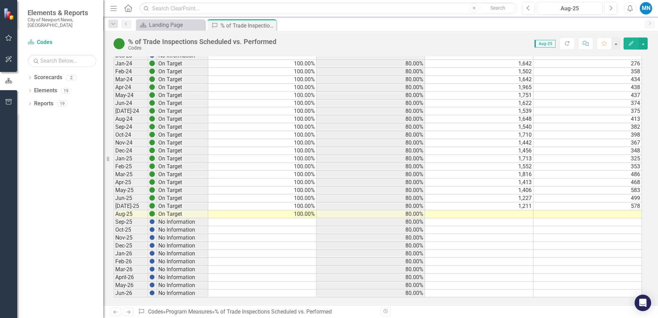
scroll to position [344, 0]
click at [508, 214] on td at bounding box center [479, 213] width 108 height 8
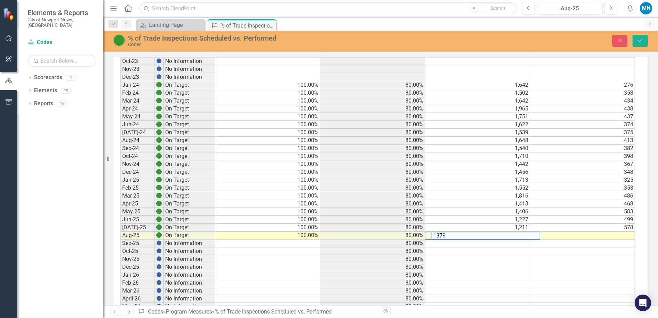
type textarea "1379"
click at [598, 233] on td at bounding box center [582, 236] width 105 height 8
click at [640, 39] on icon "Save" at bounding box center [640, 40] width 6 height 5
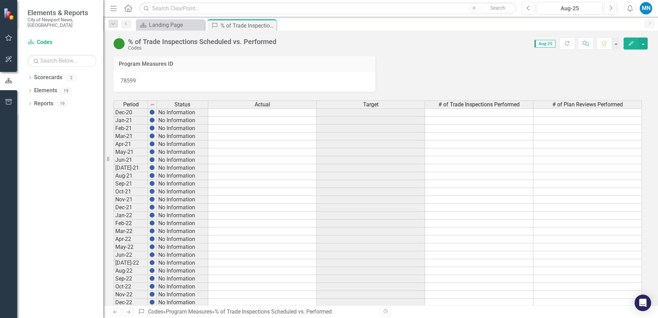
scroll to position [0, 0]
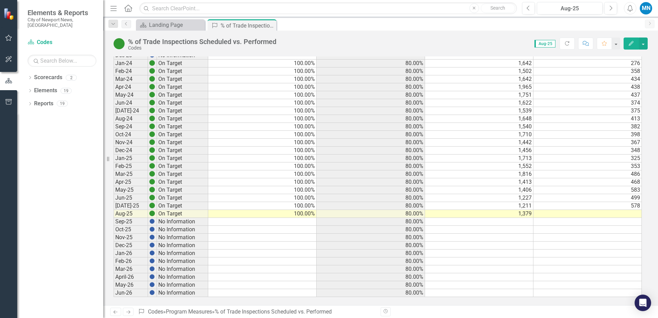
scroll to position [345, 0]
click at [592, 209] on td at bounding box center [587, 212] width 108 height 8
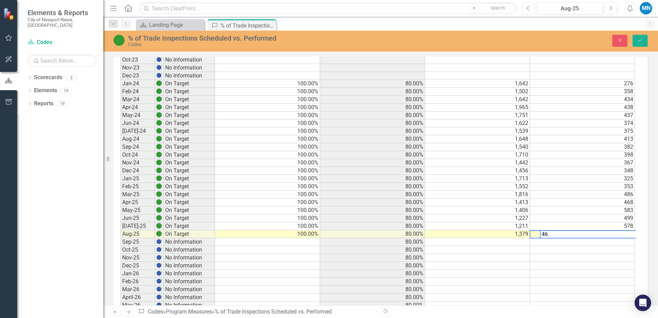
type textarea "460"
click at [642, 39] on icon "Save" at bounding box center [640, 40] width 6 height 5
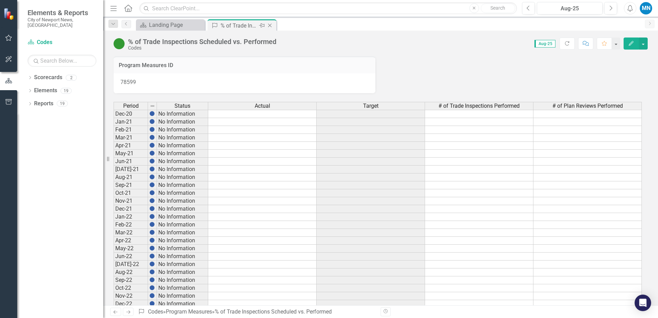
click at [270, 25] on icon "Close" at bounding box center [269, 26] width 7 height 6
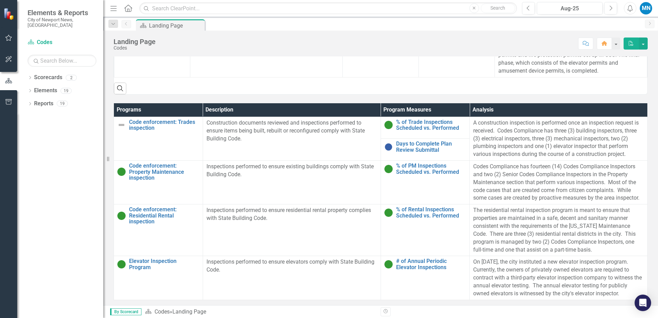
scroll to position [310, 0]
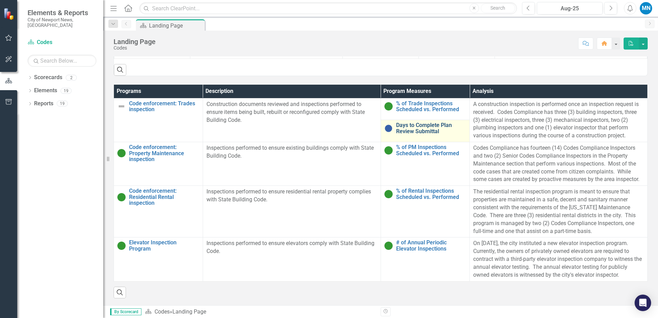
click at [416, 122] on link "Days to Complete Plan Review Submittal" at bounding box center [431, 128] width 70 height 12
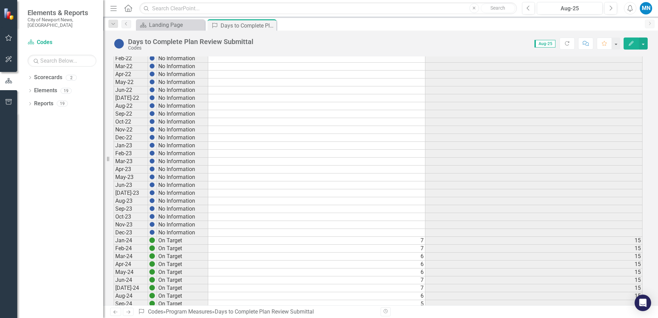
scroll to position [311, 0]
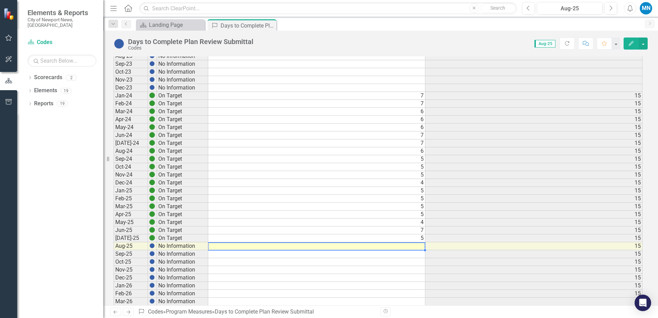
click at [407, 244] on td at bounding box center [316, 246] width 217 height 8
type textarea "4"
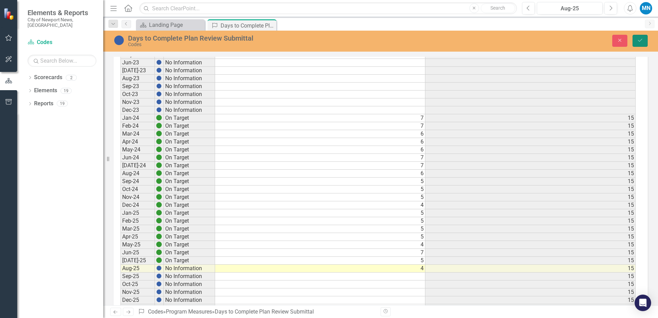
click at [640, 36] on button "Save" at bounding box center [639, 41] width 15 height 12
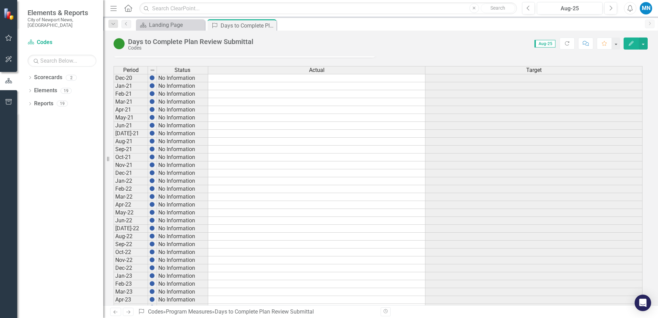
scroll to position [0, 0]
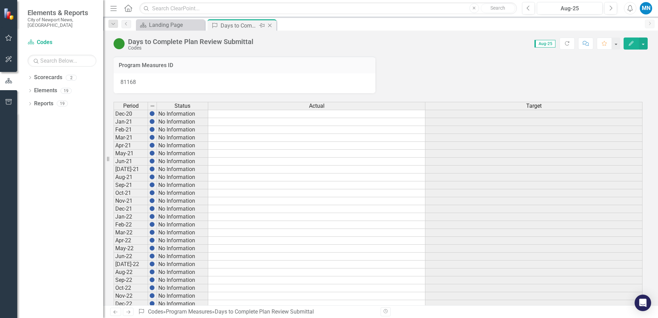
click at [269, 25] on icon at bounding box center [270, 26] width 4 height 4
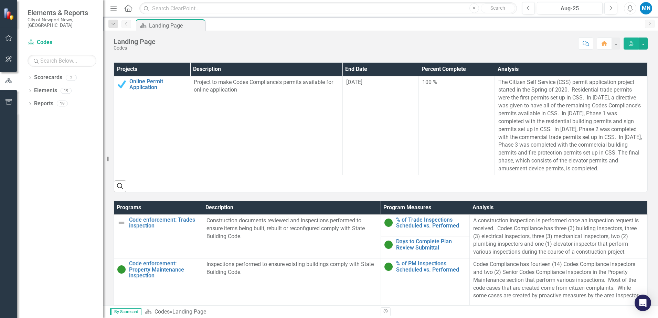
scroll to position [206, 0]
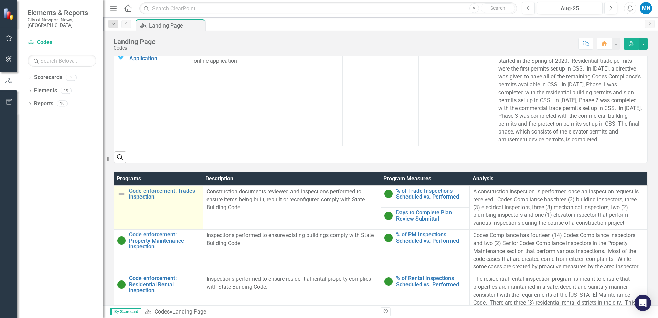
click at [121, 198] on img at bounding box center [121, 194] width 8 height 8
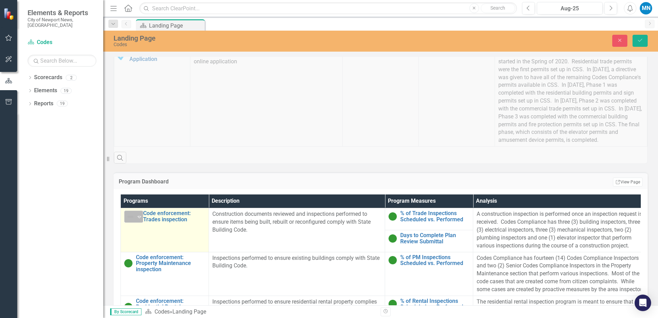
click at [141, 220] on icon "Expand" at bounding box center [139, 217] width 7 height 6
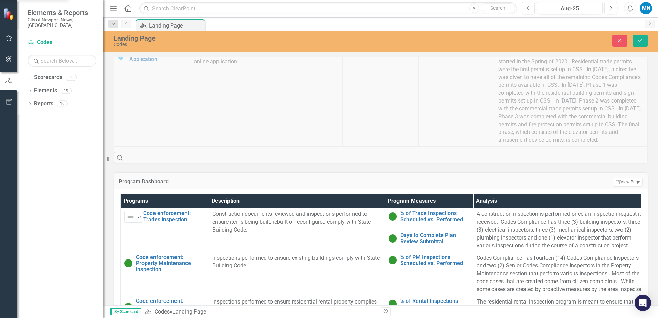
click at [639, 38] on icon "Save" at bounding box center [640, 40] width 6 height 5
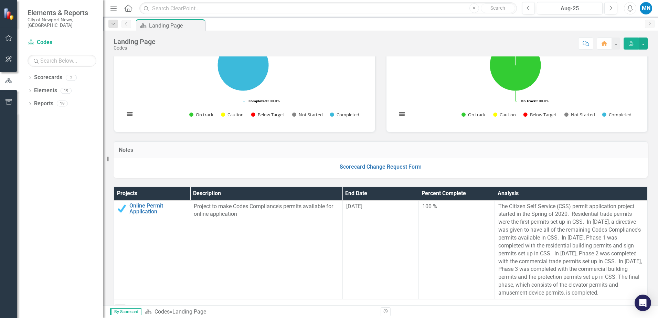
scroll to position [0, 0]
